Goal: Task Accomplishment & Management: Use online tool/utility

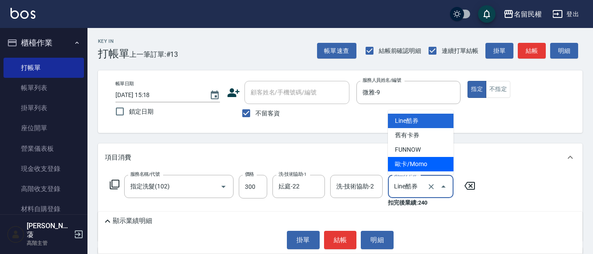
click at [433, 184] on icon "Clear" at bounding box center [431, 186] width 9 height 9
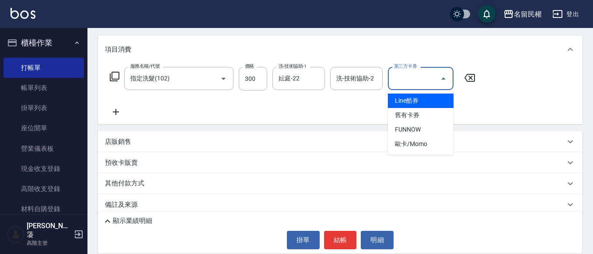
scroll to position [117, 0]
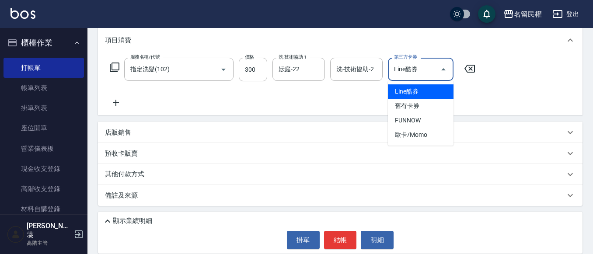
type input "Line酷券"
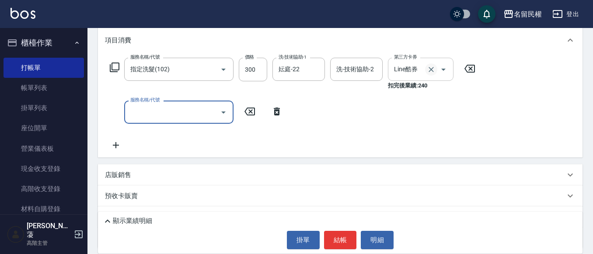
click at [433, 72] on icon "Clear" at bounding box center [430, 69] width 5 height 5
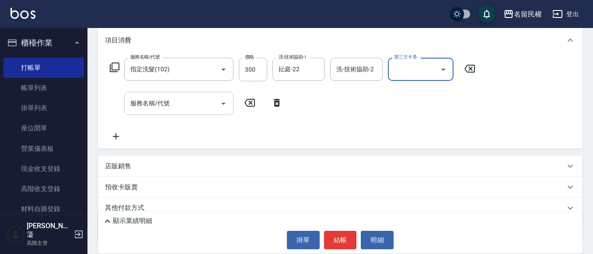
click at [174, 108] on input "服務名稱/代號" at bounding box center [172, 103] width 88 height 15
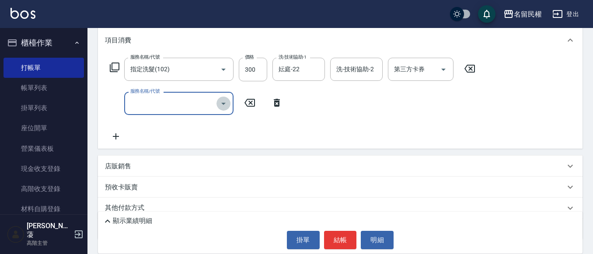
click at [221, 105] on icon "Open" at bounding box center [223, 103] width 10 height 10
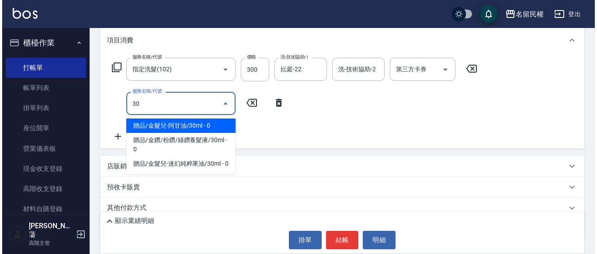
scroll to position [0, 0]
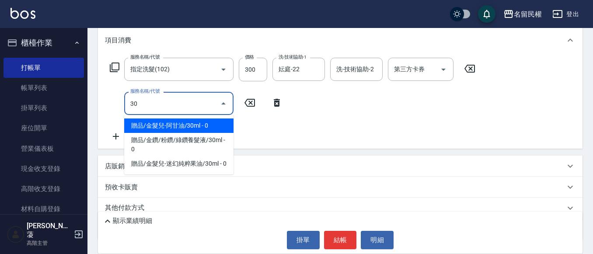
type input "3"
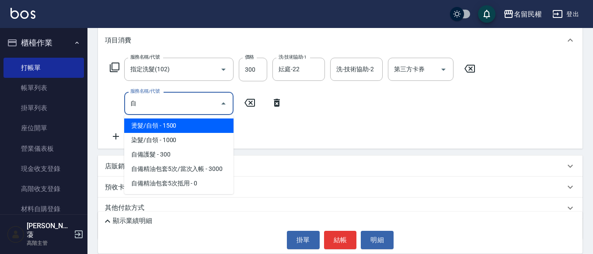
click at [166, 148] on span "自備護髮 - 300" at bounding box center [178, 154] width 109 height 14
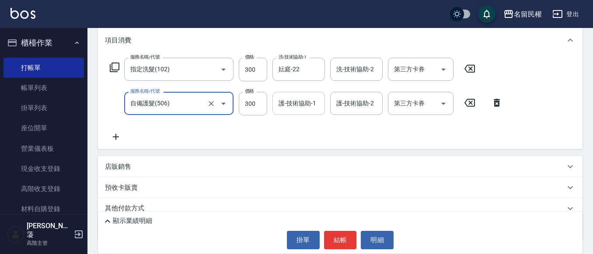
type input "自備護髮(506)"
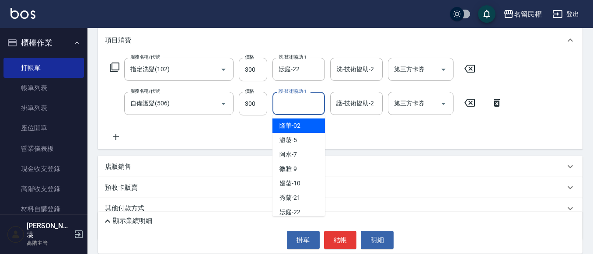
click at [288, 105] on input "護-技術協助-1" at bounding box center [298, 103] width 45 height 15
type input "妘庭-22"
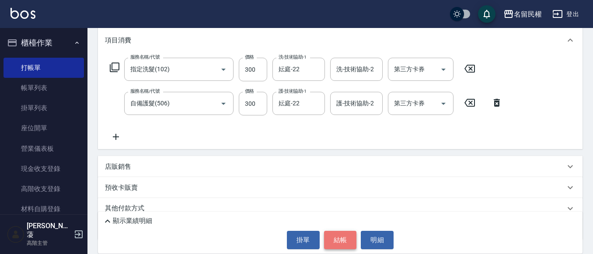
click at [342, 239] on button "結帳" at bounding box center [340, 240] width 33 height 18
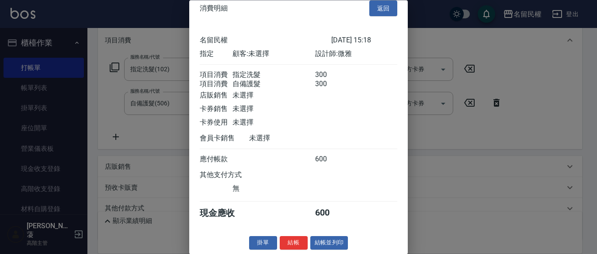
scroll to position [22, 0]
drag, startPoint x: 295, startPoint y: 232, endPoint x: 288, endPoint y: 237, distance: 8.8
click at [294, 232] on div "消費明細 返回 名留民權 [DATE] 15:18 指定 顧客: 未選擇 設計師: 微雅 項目消費 指定洗髮 300 項目消費 自備護髮 300 店販銷售 未…" at bounding box center [298, 127] width 219 height 254
click at [288, 237] on button "結帳" at bounding box center [294, 243] width 28 height 14
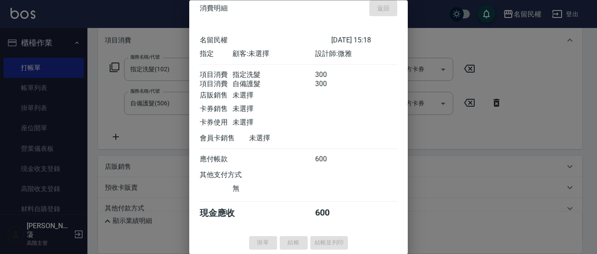
type input "[DATE] 16:01"
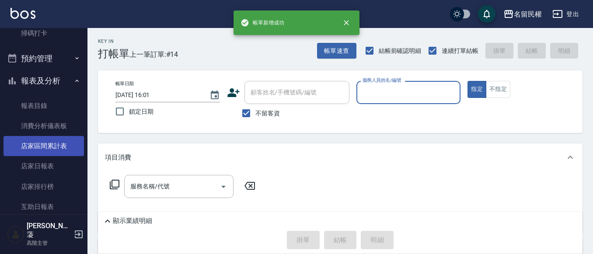
scroll to position [306, 0]
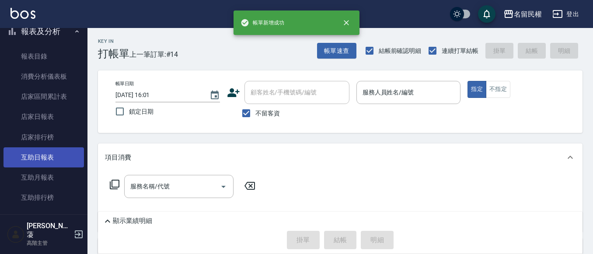
click at [52, 160] on link "互助日報表" at bounding box center [43, 157] width 80 height 20
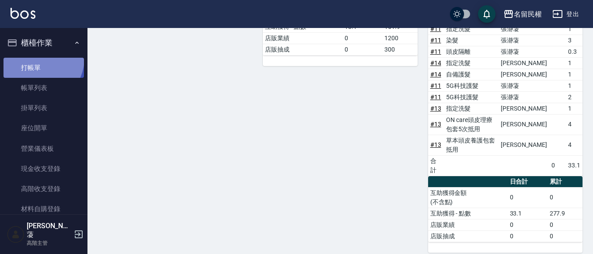
click at [38, 59] on link "打帳單" at bounding box center [43, 68] width 80 height 20
